Goal: Navigation & Orientation: Find specific page/section

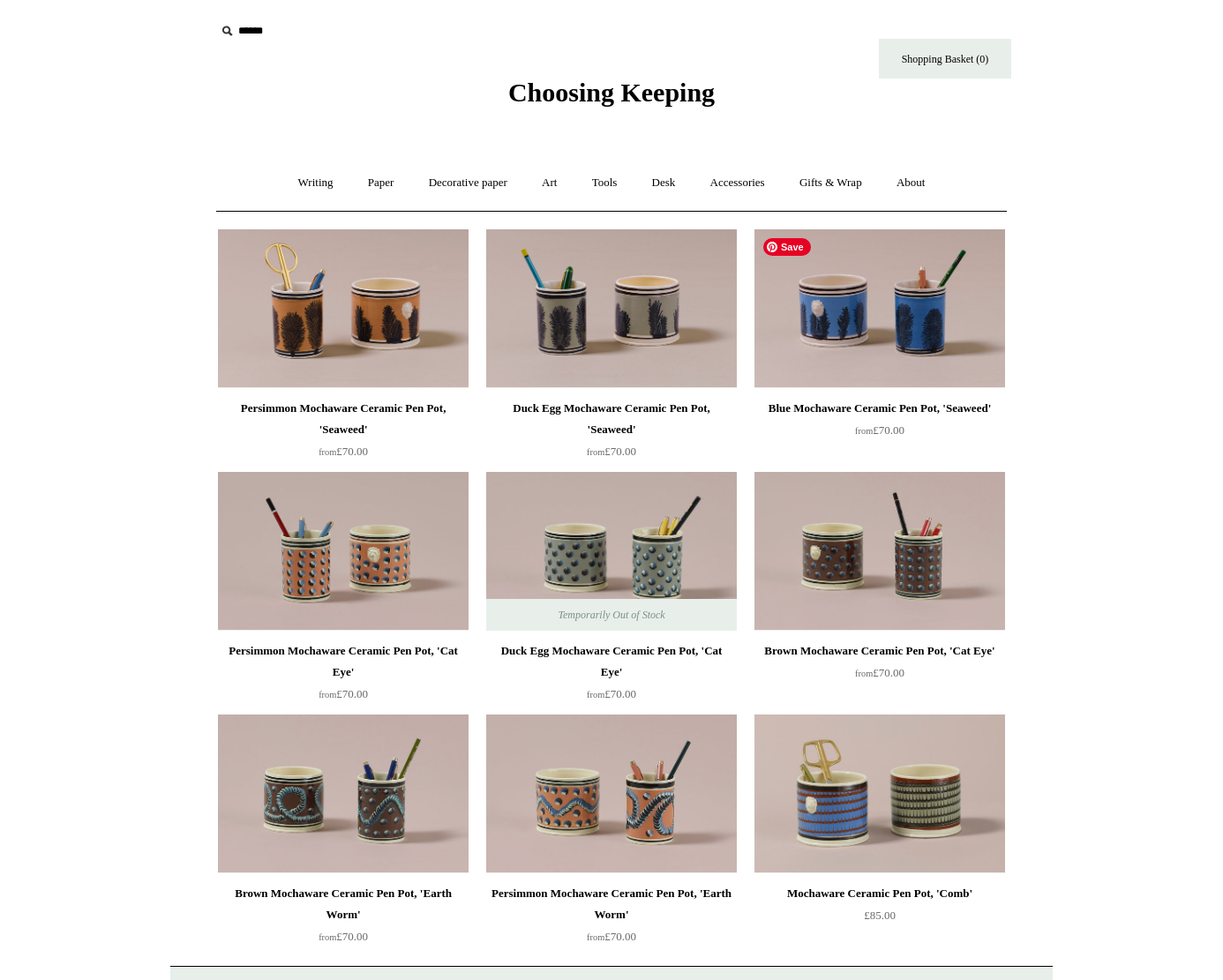
click at [896, 311] on img at bounding box center [879, 309] width 251 height 159
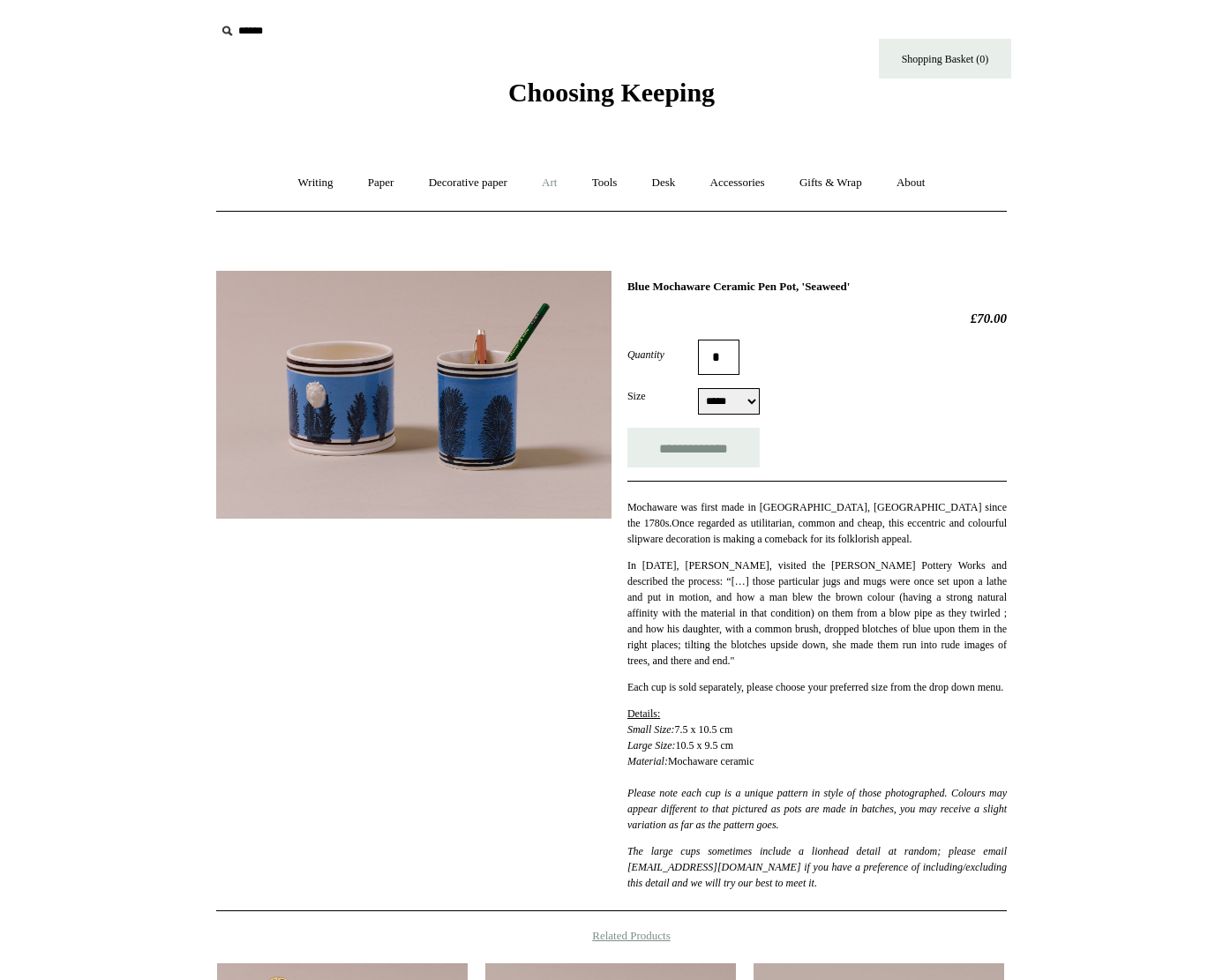
click at [558, 182] on link "Art +" at bounding box center [549, 183] width 47 height 47
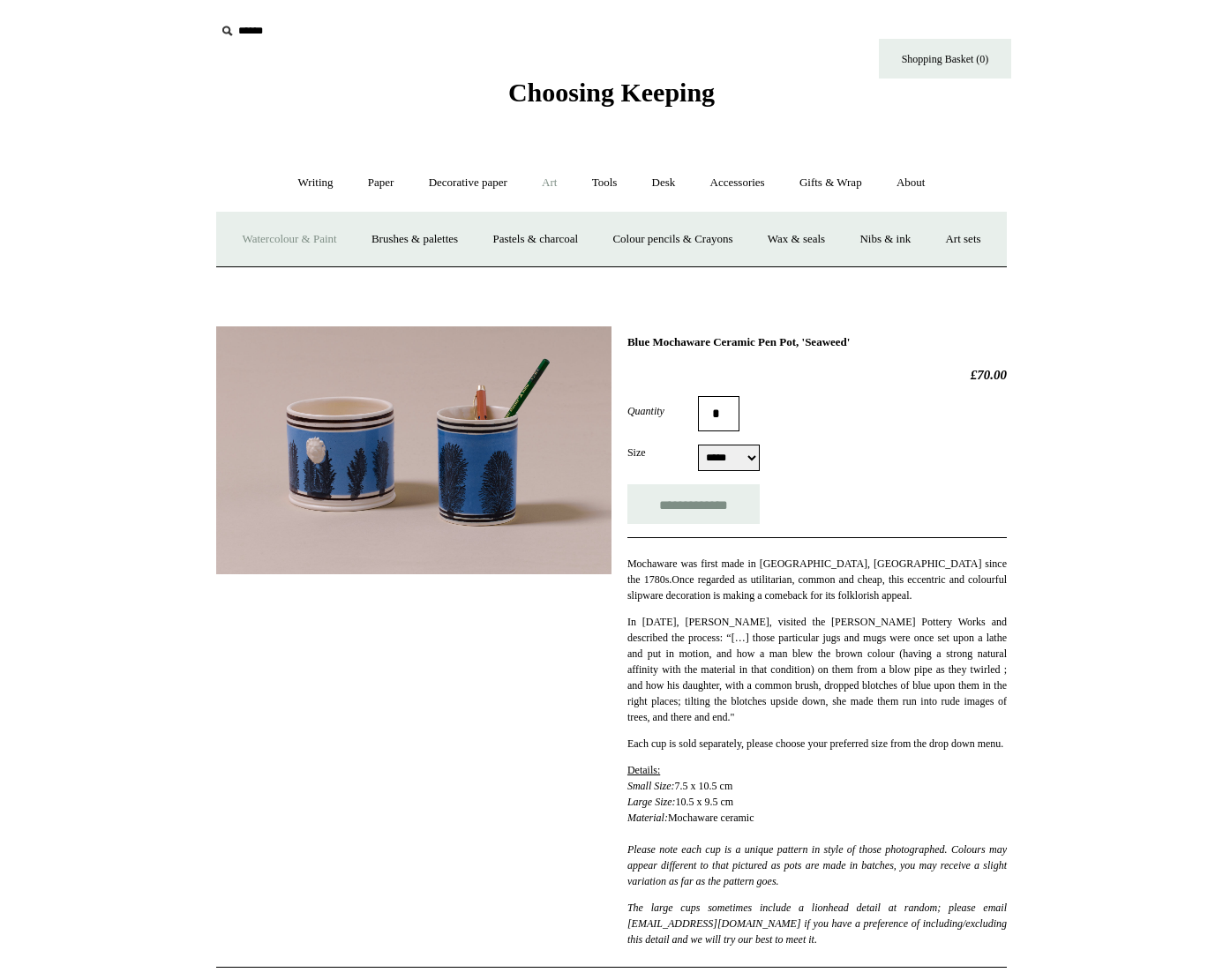
click at [309, 243] on link "Watercolour & Paint" at bounding box center [288, 240] width 126 height 47
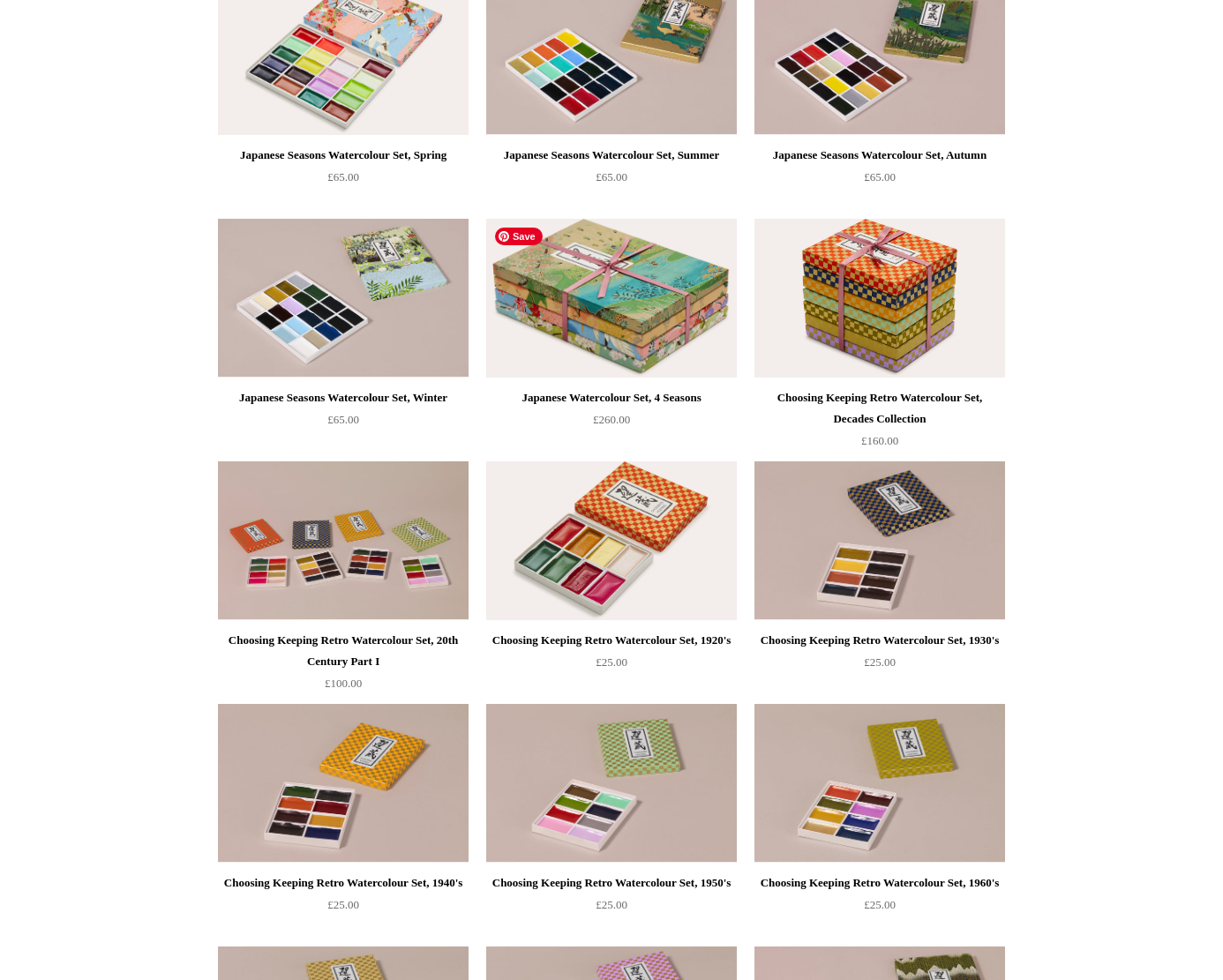
scroll to position [269, 0]
